Goal: Task Accomplishment & Management: Complete application form

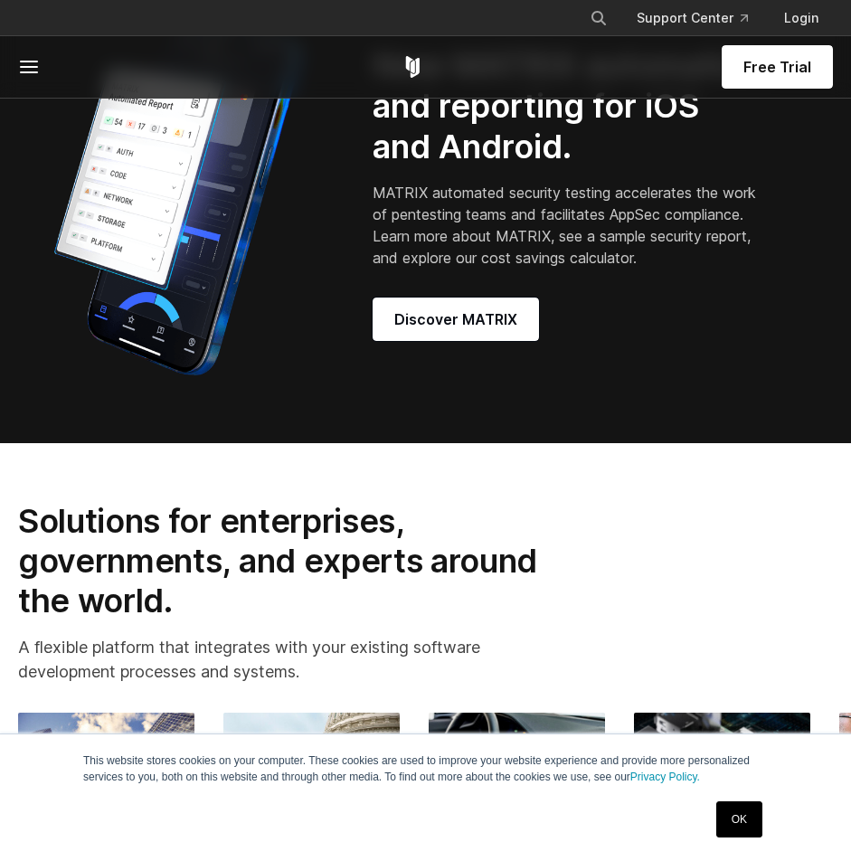
scroll to position [1551, 0]
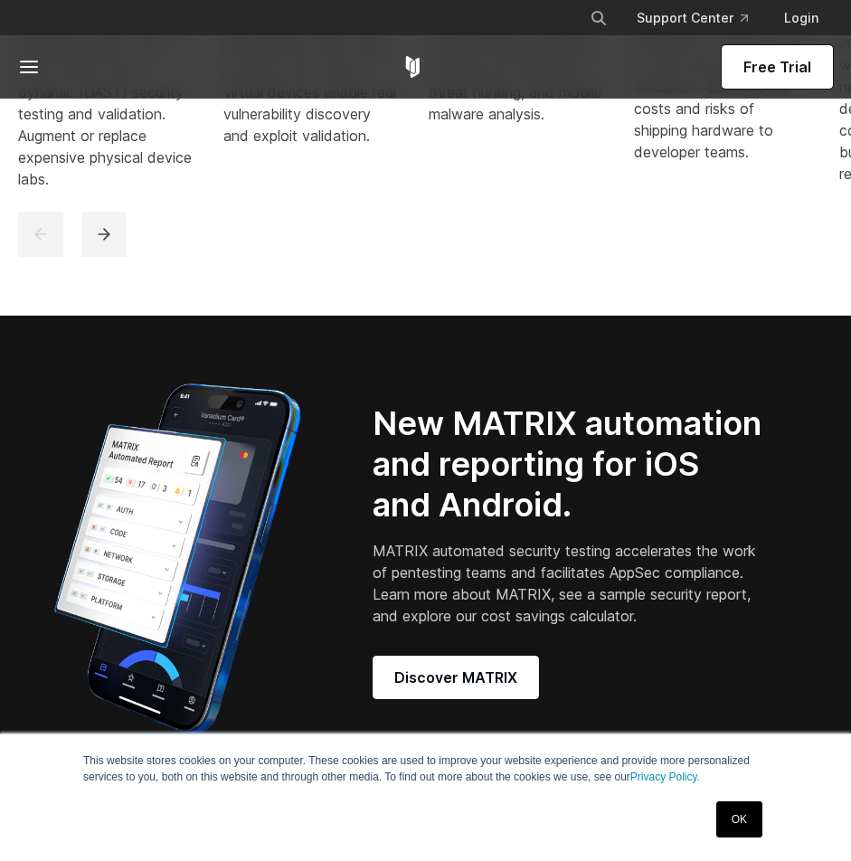
click at [776, 59] on span "Free Trial" at bounding box center [777, 67] width 68 height 22
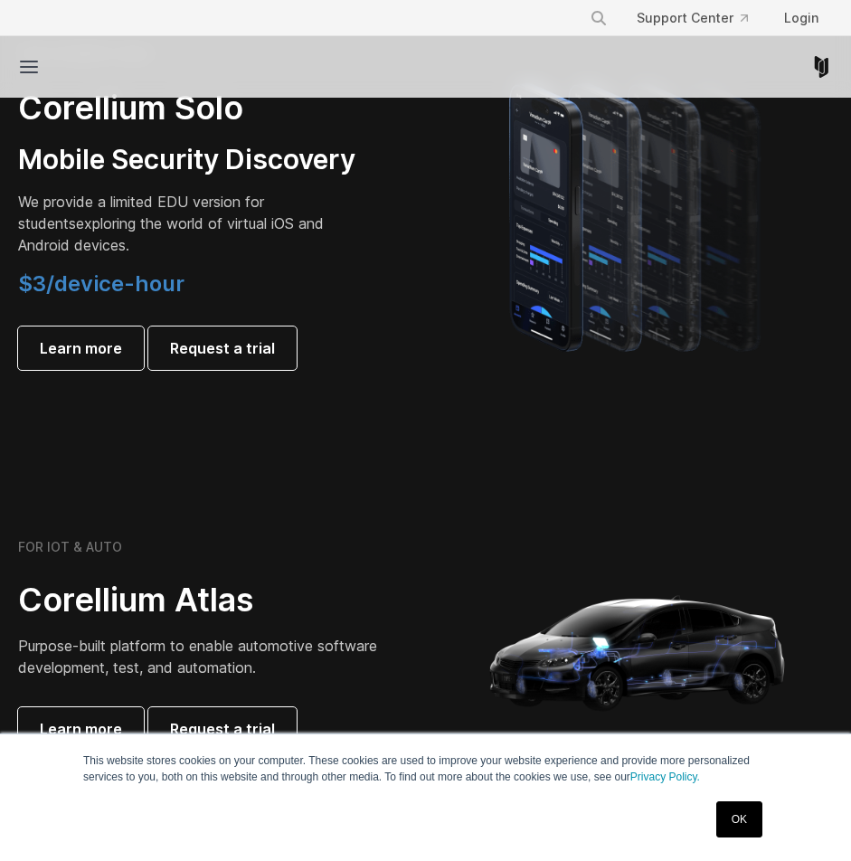
scroll to position [2028, 0]
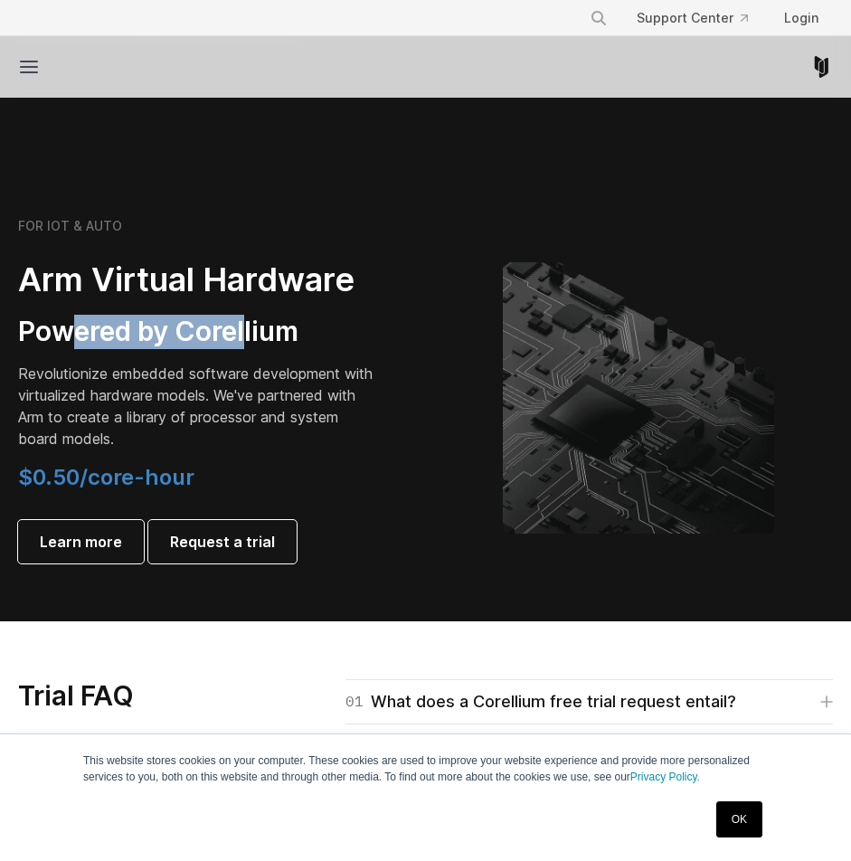
drag, startPoint x: 136, startPoint y: 332, endPoint x: 260, endPoint y: 329, distance: 123.9
click at [259, 329] on h3 "Powered by Corellium" at bounding box center [200, 332] width 364 height 34
click at [260, 329] on h3 "Powered by Corellium" at bounding box center [200, 332] width 364 height 34
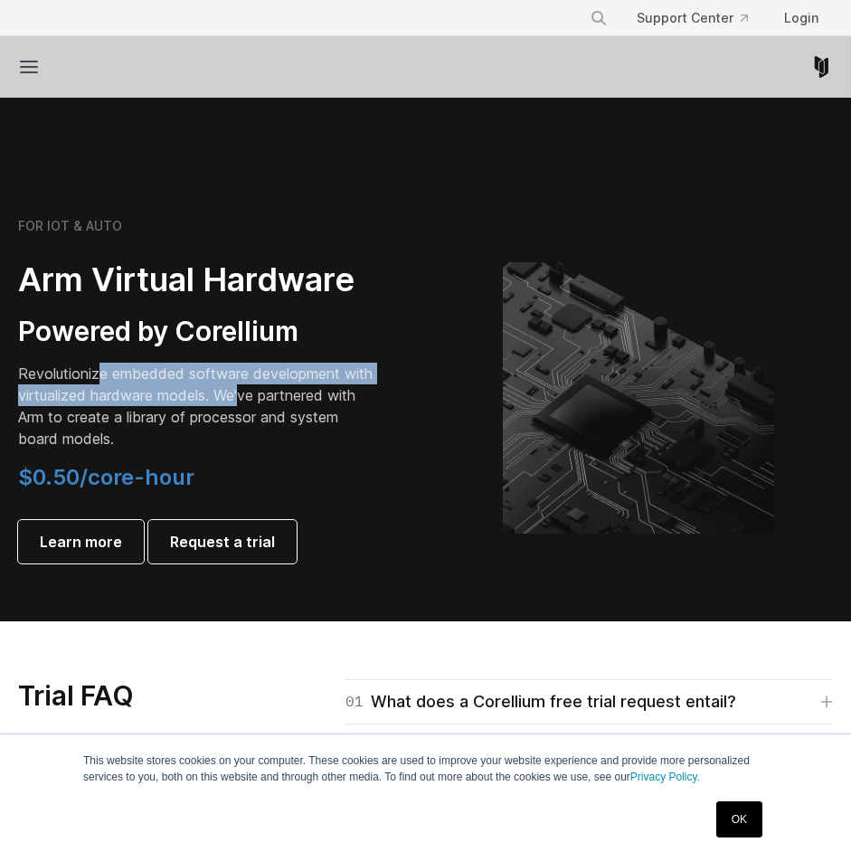
drag, startPoint x: 102, startPoint y: 383, endPoint x: 245, endPoint y: 402, distance: 144.1
click at [245, 402] on p "Revolutionize embedded software development with virtualized hardware models. W…" at bounding box center [200, 405] width 364 height 87
click at [245, 403] on p "Revolutionize embedded software development with virtualized hardware models. W…" at bounding box center [200, 405] width 364 height 87
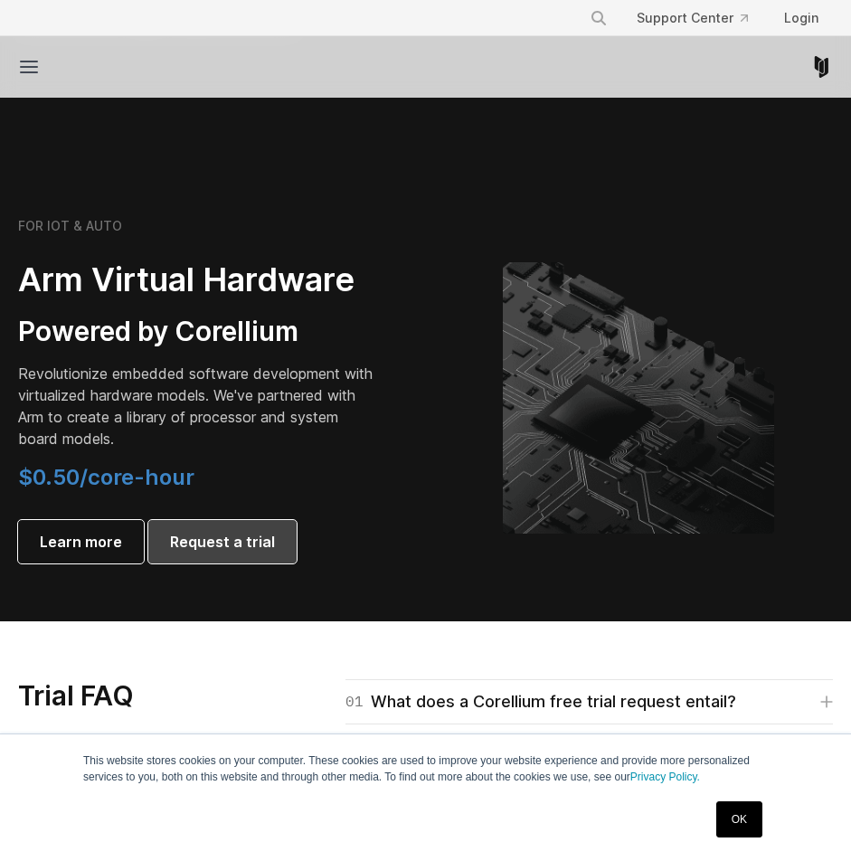
click at [232, 545] on span "Request a trial" at bounding box center [222, 542] width 105 height 22
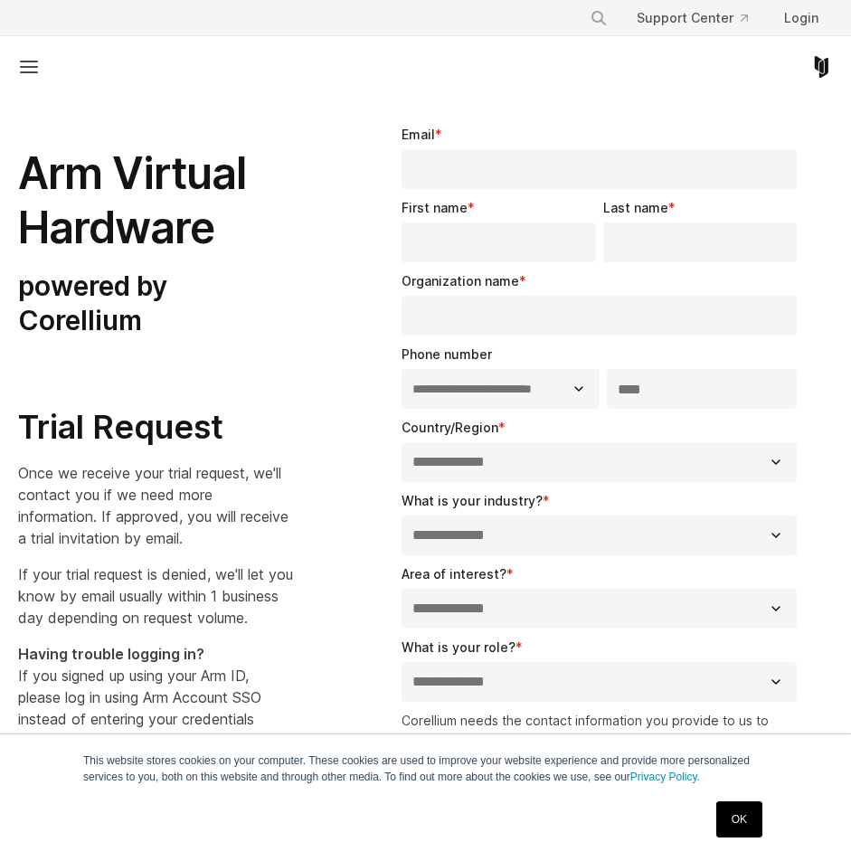
select select "**"
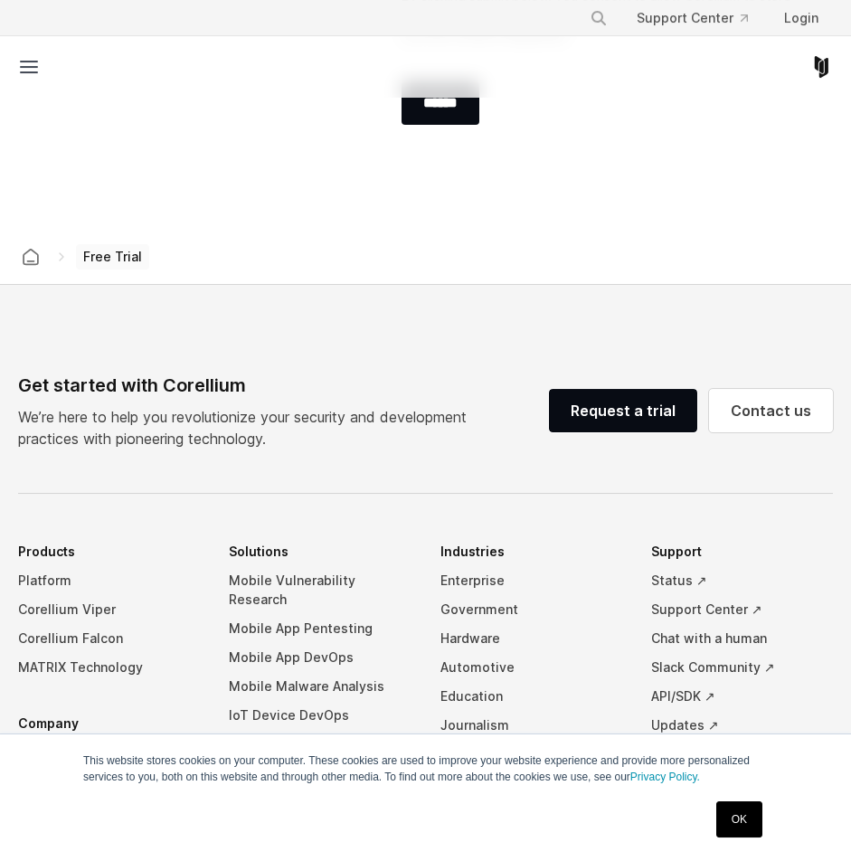
scroll to position [716, 0]
